Goal: Task Accomplishment & Management: Manage account settings

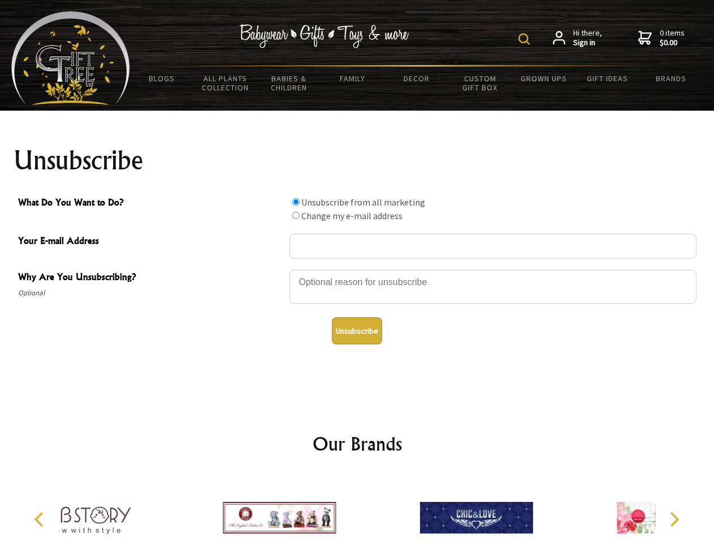
click at [526, 39] on img at bounding box center [523, 38] width 11 height 11
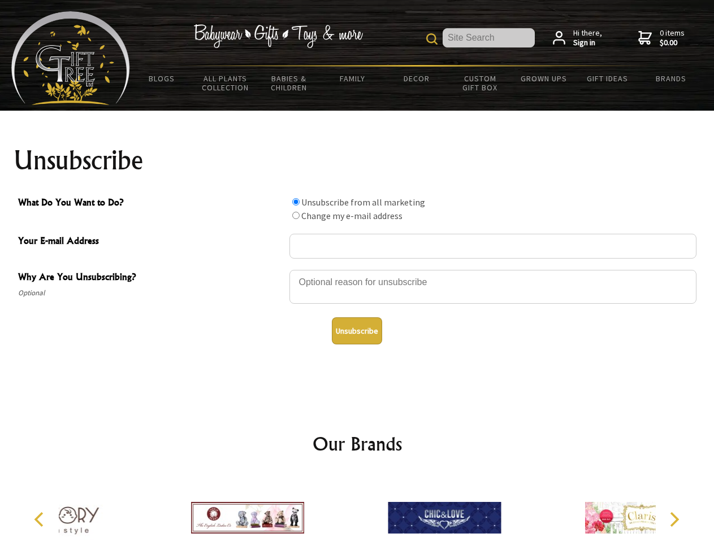
click at [357, 270] on div at bounding box center [492, 289] width 407 height 40
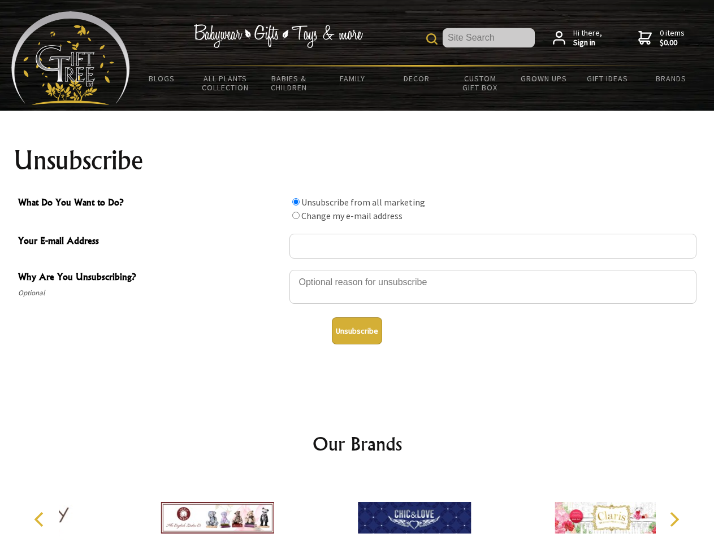
click at [296, 202] on input "What Do You Want to Do?" at bounding box center [295, 201] width 7 height 7
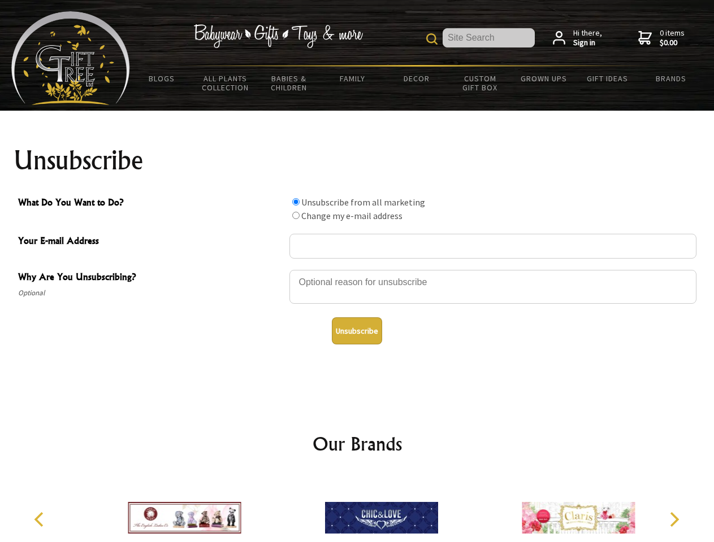
click at [296, 215] on input "What Do You Want to Do?" at bounding box center [295, 215] width 7 height 7
radio input "true"
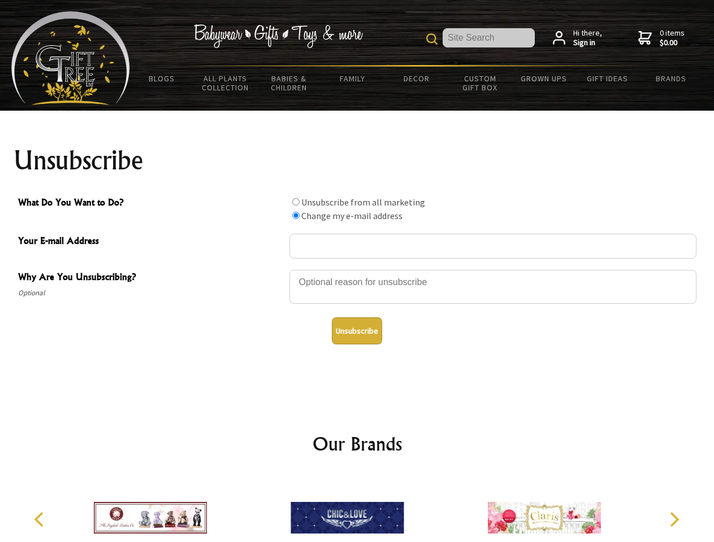
click at [357, 331] on button "Unsubscribe" at bounding box center [357, 331] width 50 height 27
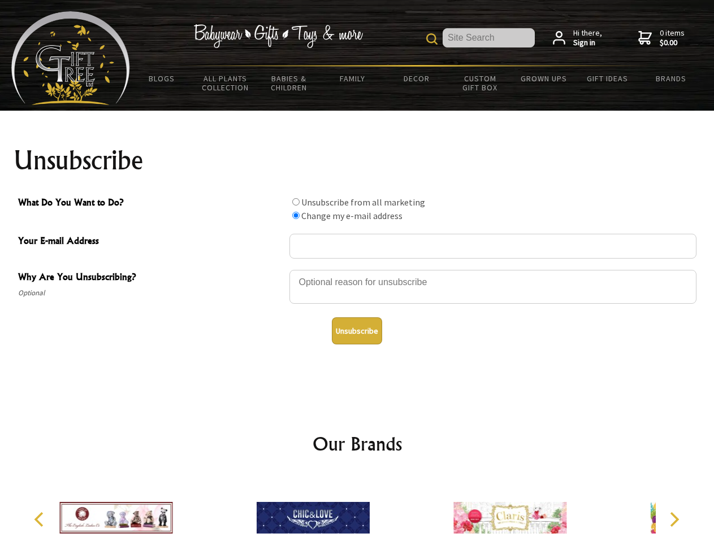
click at [357, 509] on div at bounding box center [312, 520] width 197 height 88
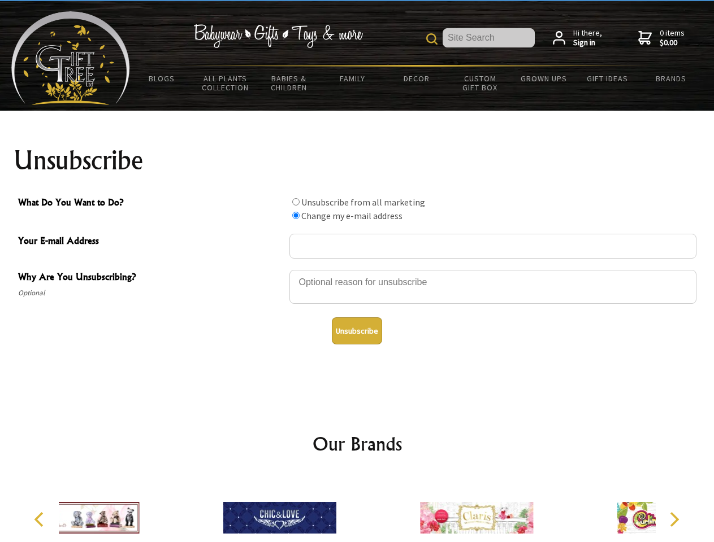
click at [41, 520] on icon "Previous" at bounding box center [40, 520] width 15 height 15
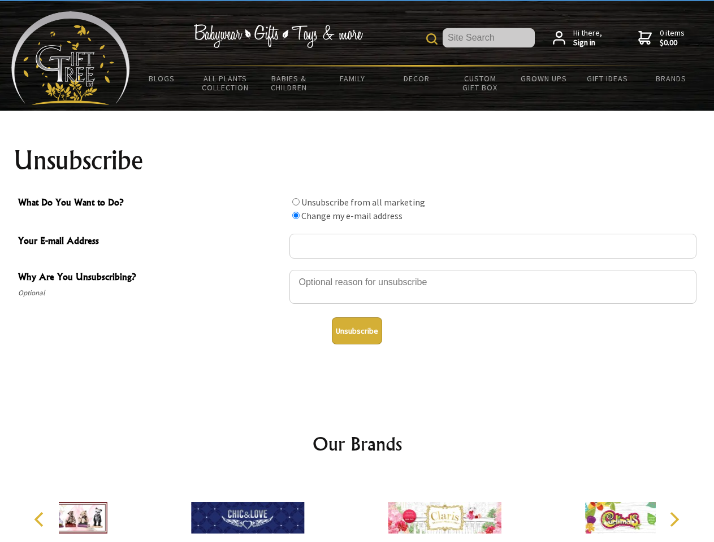
click at [674, 520] on icon "Next" at bounding box center [673, 520] width 15 height 15
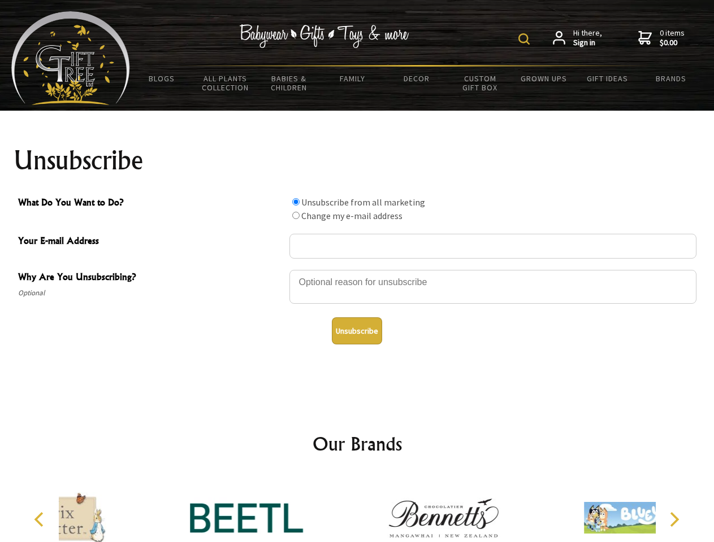
click at [526, 39] on img at bounding box center [523, 38] width 11 height 11
click at [357, 270] on div at bounding box center [492, 289] width 407 height 40
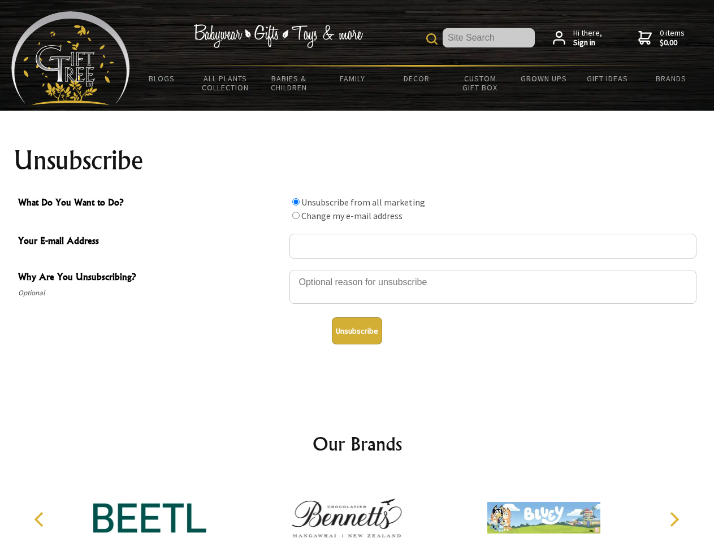
click at [296, 202] on input "What Do You Want to Do?" at bounding box center [295, 201] width 7 height 7
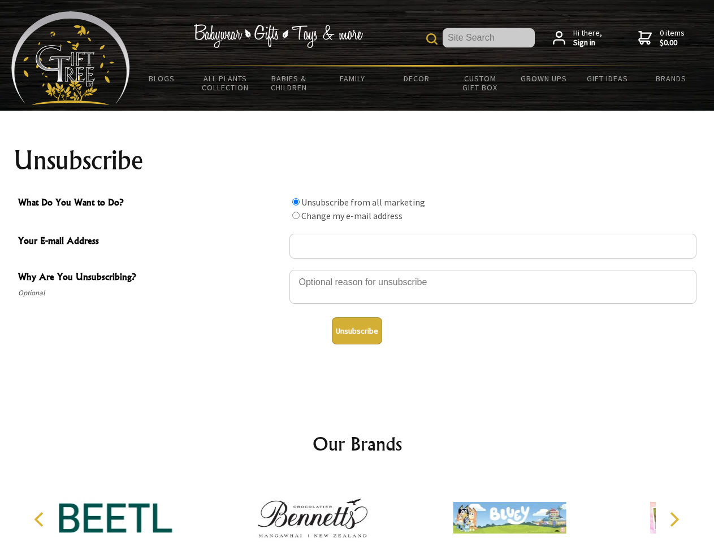
click at [296, 215] on input "What Do You Want to Do?" at bounding box center [295, 215] width 7 height 7
radio input "true"
click at [357, 331] on button "Unsubscribe" at bounding box center [357, 331] width 50 height 27
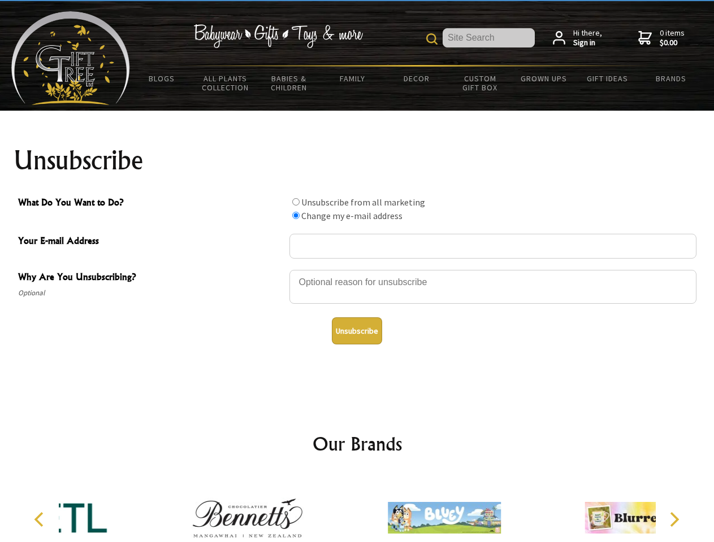
click at [388, 509] on img at bounding box center [444, 518] width 113 height 85
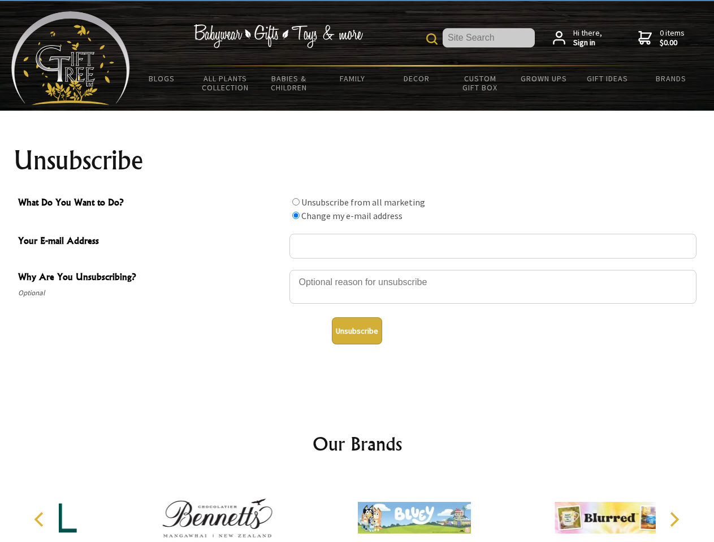
click at [41, 520] on icon "Previous" at bounding box center [40, 520] width 15 height 15
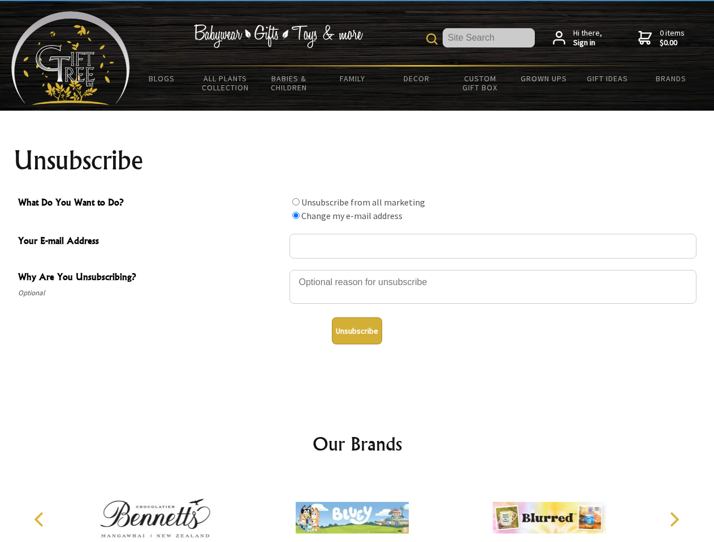
click at [674, 520] on icon "Next" at bounding box center [673, 520] width 15 height 15
